Goal: Find specific page/section

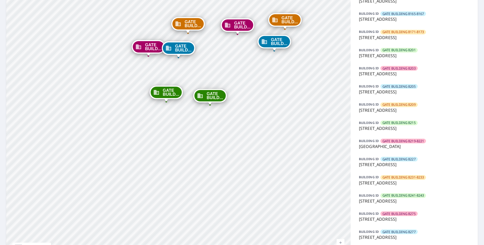
scroll to position [306, 0]
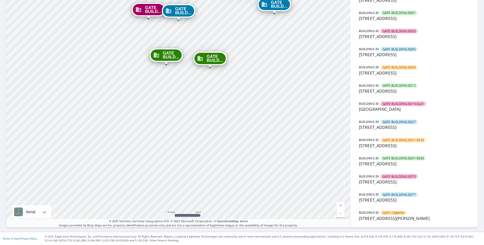
click at [405, 214] on div "GATE CABANA" at bounding box center [393, 213] width 26 height 5
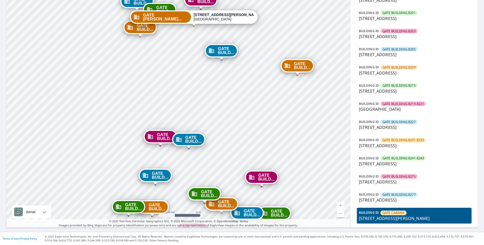
drag, startPoint x: 283, startPoint y: 61, endPoint x: 298, endPoint y: 112, distance: 53.8
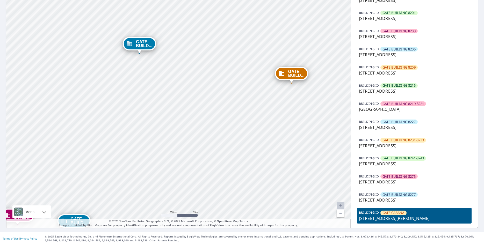
click at [391, 220] on p "[STREET_ADDRESS][PERSON_NAME]" at bounding box center [414, 219] width 111 height 6
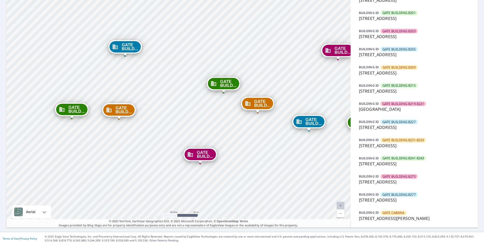
drag, startPoint x: 245, startPoint y: 169, endPoint x: 249, endPoint y: 139, distance: 30.0
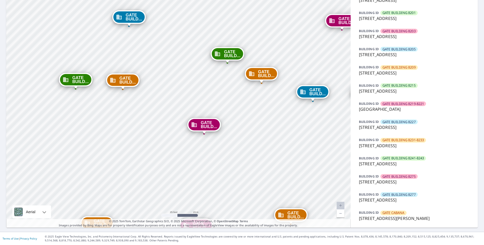
click at [388, 215] on span "GATE CABANA" at bounding box center [394, 213] width 22 height 5
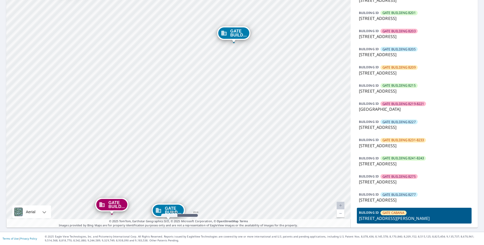
click at [388, 215] on span "GATE CABANA" at bounding box center [394, 213] width 22 height 5
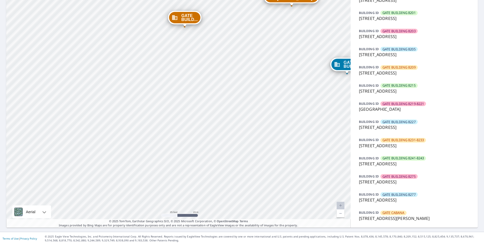
click at [388, 215] on span "GATE CABANA" at bounding box center [394, 213] width 22 height 5
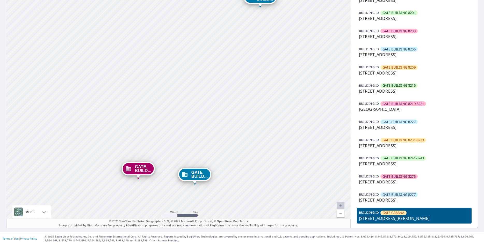
drag, startPoint x: 213, startPoint y: 156, endPoint x: 226, endPoint y: 136, distance: 23.6
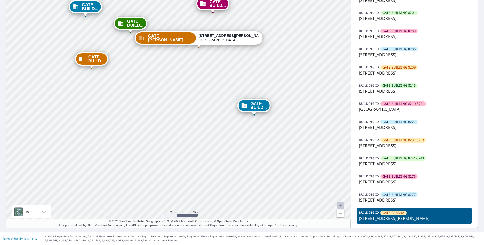
click at [258, 103] on span "GATE BUILD..." at bounding box center [258, 106] width 16 height 8
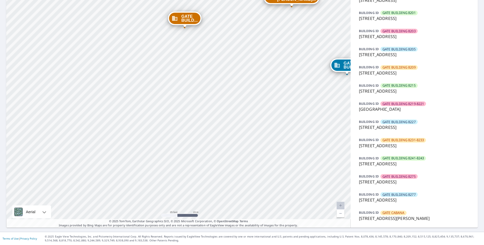
drag, startPoint x: 234, startPoint y: 103, endPoint x: 160, endPoint y: 122, distance: 76.3
